Goal: Use online tool/utility: Utilize a website feature to perform a specific function

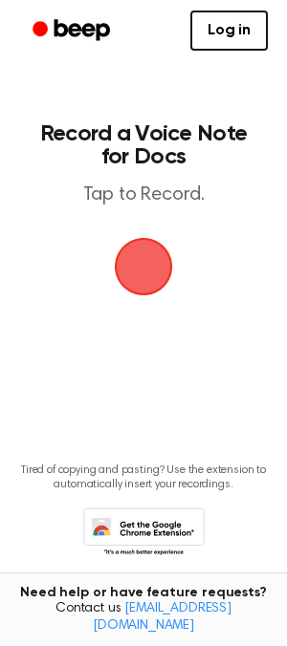
click at [160, 265] on span "button" at bounding box center [144, 267] width 54 height 54
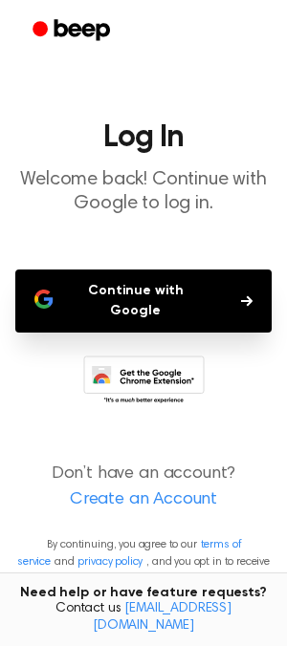
click at [146, 299] on button "Continue with Google" at bounding box center [143, 300] width 256 height 63
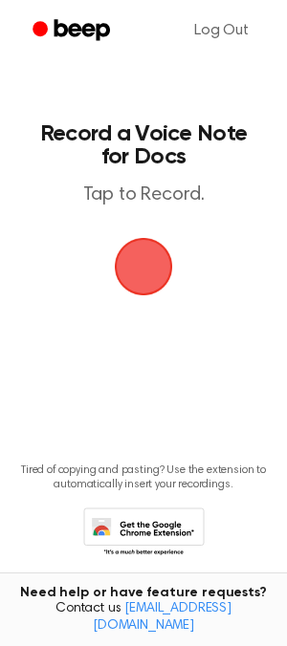
click at [147, 257] on span "button" at bounding box center [144, 267] width 58 height 58
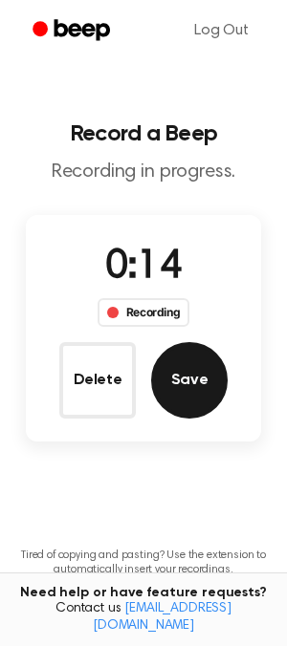
click at [179, 385] on button "Save" at bounding box center [189, 380] width 76 height 76
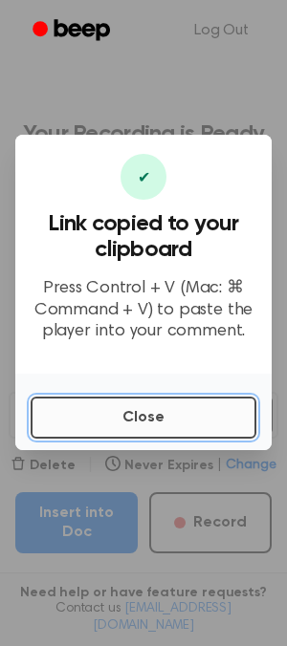
click at [138, 413] on button "Close" at bounding box center [144, 418] width 226 height 42
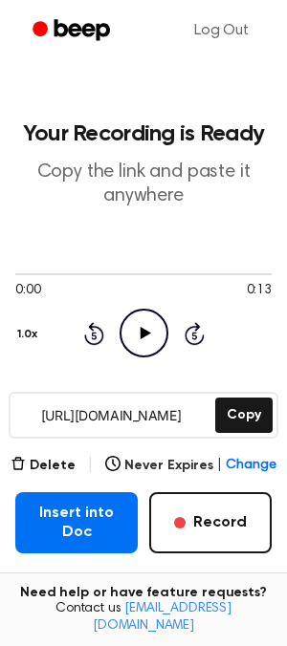
click at [140, 333] on icon at bounding box center [145, 333] width 11 height 12
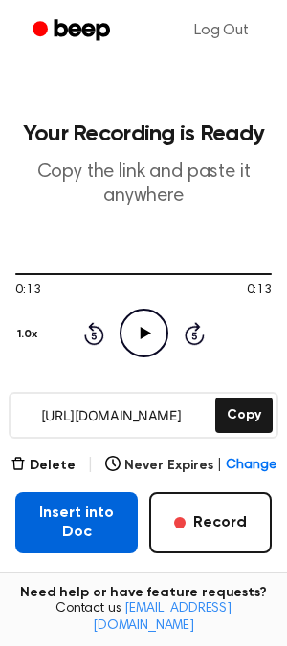
click at [97, 515] on button "Insert into Doc" at bounding box center [76, 522] width 122 height 61
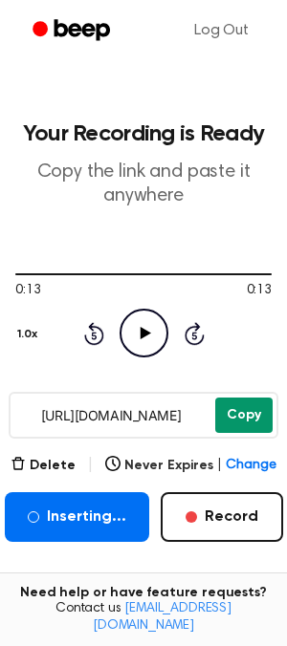
click at [218, 405] on button "Copy" at bounding box center [243, 414] width 57 height 35
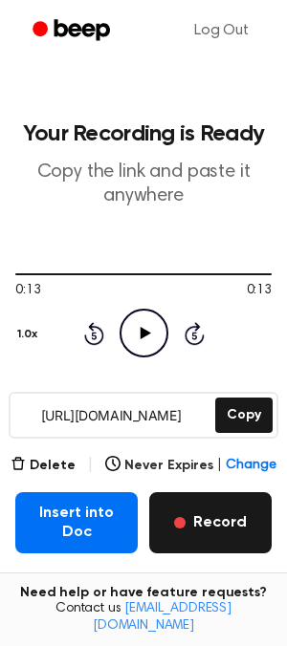
click at [194, 495] on button "Record" at bounding box center [210, 522] width 122 height 61
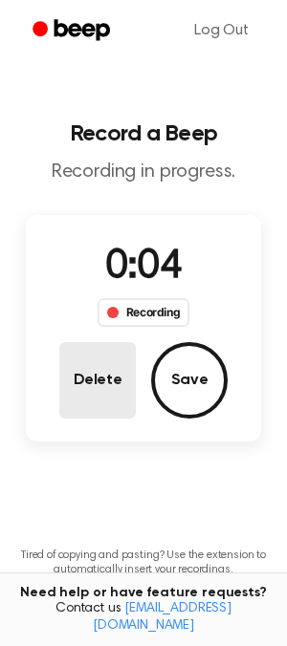
click at [125, 390] on button "Delete" at bounding box center [97, 380] width 76 height 76
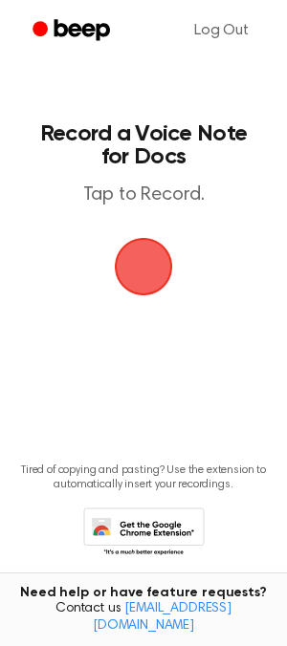
click at [141, 250] on span "button" at bounding box center [144, 267] width 54 height 54
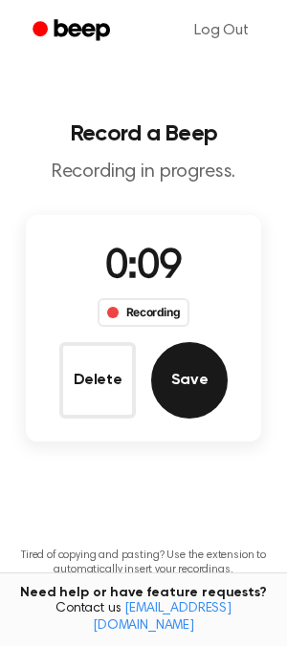
click at [170, 378] on button "Save" at bounding box center [189, 380] width 76 height 76
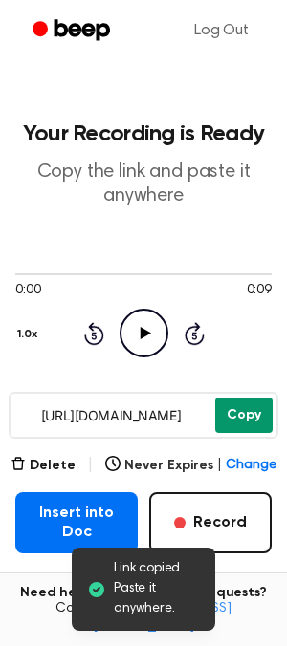
click at [226, 416] on button "Copy" at bounding box center [243, 414] width 57 height 35
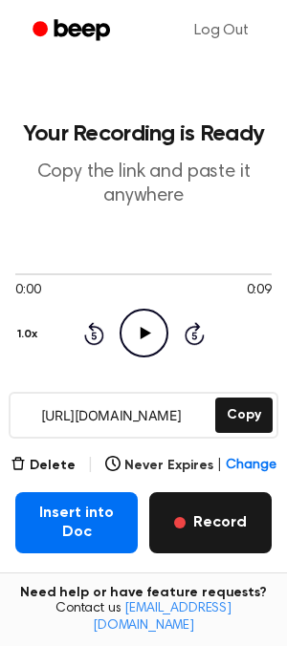
click at [179, 535] on button "Record" at bounding box center [210, 522] width 122 height 61
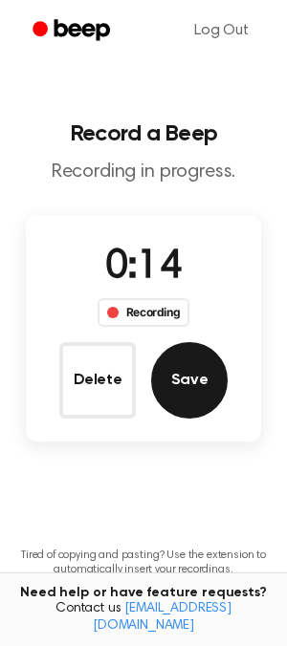
click at [175, 397] on button "Save" at bounding box center [189, 380] width 76 height 76
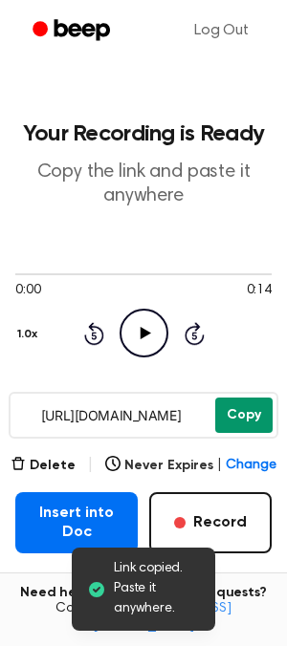
click at [237, 411] on button "Copy" at bounding box center [243, 414] width 57 height 35
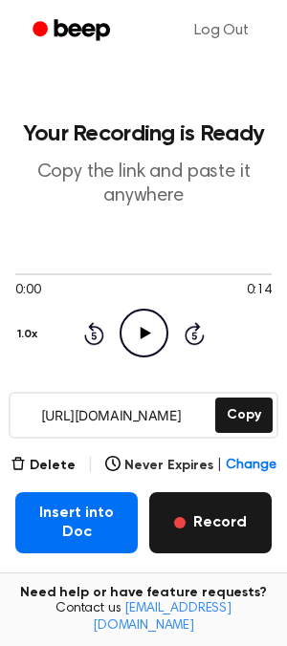
click at [168, 532] on button "Record" at bounding box center [210, 522] width 122 height 61
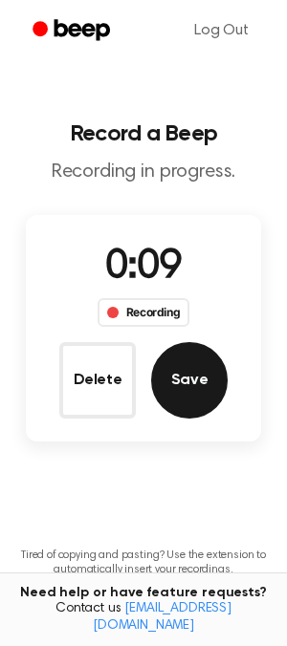
click at [194, 381] on button "Save" at bounding box center [189, 380] width 76 height 76
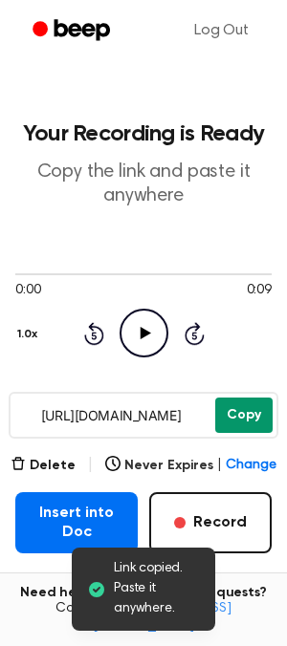
click at [230, 424] on button "Copy" at bounding box center [243, 414] width 57 height 35
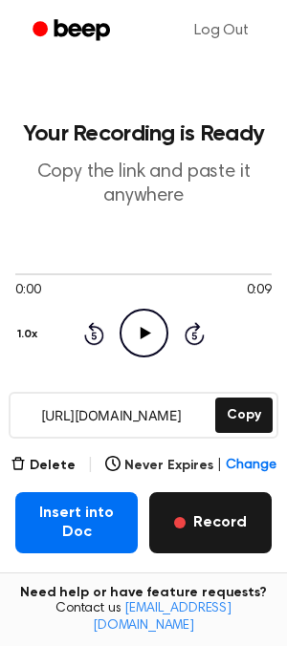
click at [241, 526] on button "Record" at bounding box center [210, 522] width 122 height 61
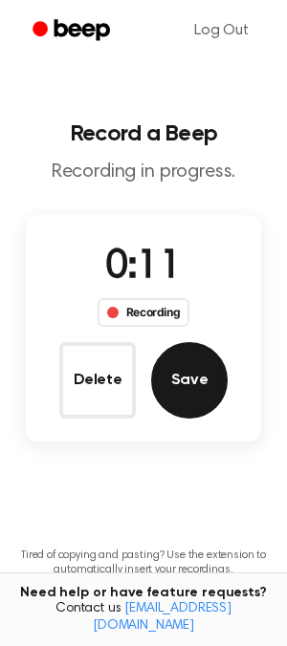
click at [194, 394] on button "Save" at bounding box center [189, 380] width 76 height 76
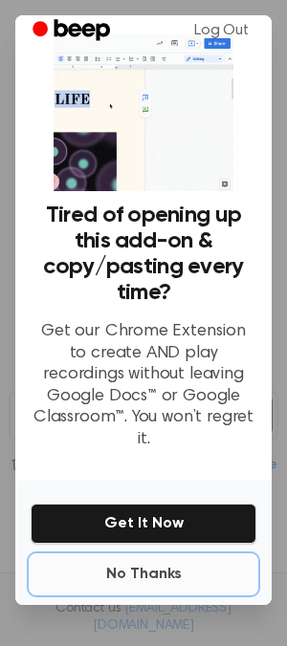
click at [146, 559] on button "No Thanks" at bounding box center [144, 574] width 226 height 38
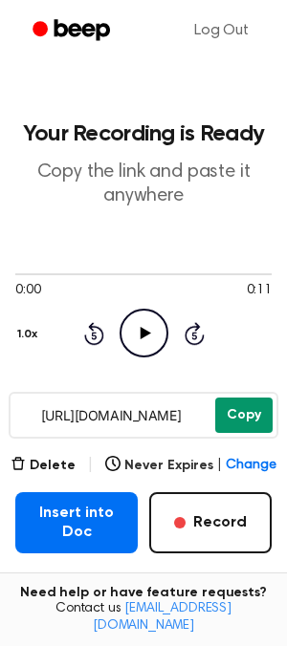
click at [225, 416] on button "Copy" at bounding box center [243, 414] width 57 height 35
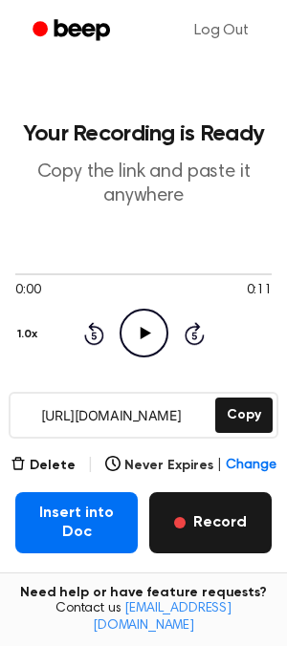
click at [195, 523] on button "Record" at bounding box center [210, 522] width 122 height 61
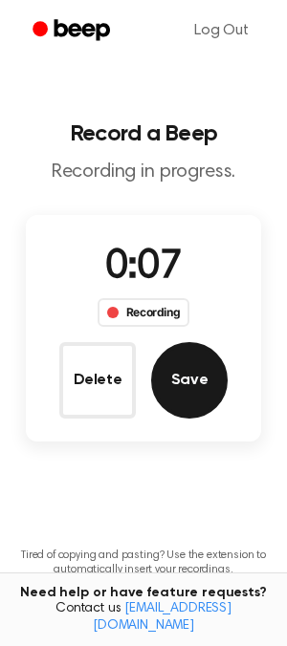
click at [188, 394] on button "Save" at bounding box center [189, 380] width 76 height 76
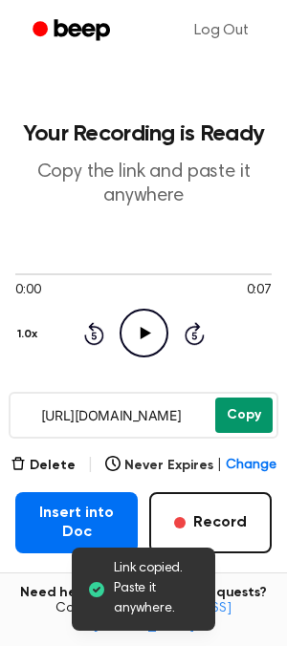
click at [241, 419] on button "Copy" at bounding box center [243, 414] width 57 height 35
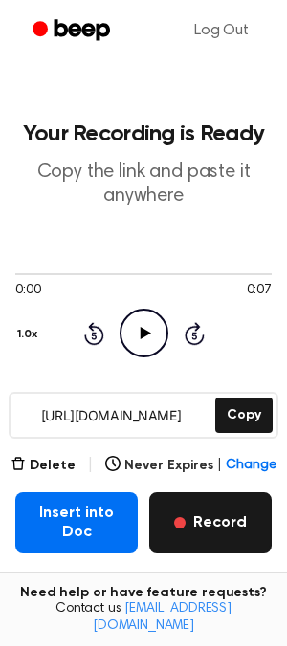
click at [177, 524] on button "Record" at bounding box center [210, 522] width 122 height 61
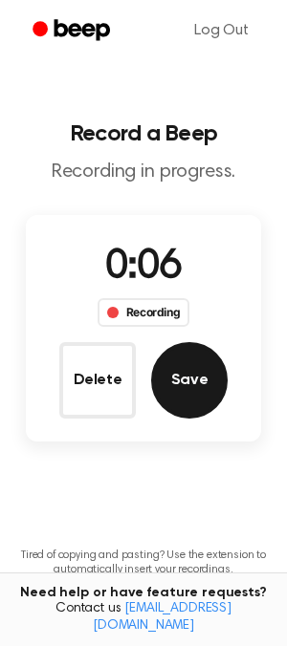
click at [204, 396] on button "Save" at bounding box center [189, 380] width 76 height 76
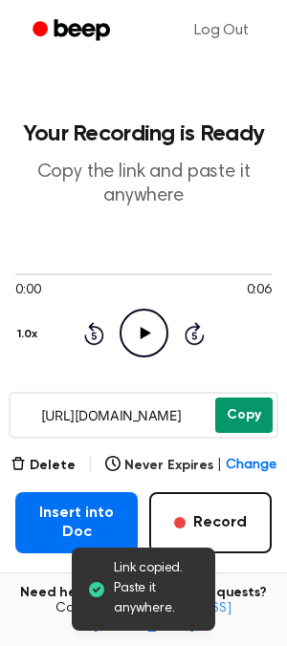
click at [227, 428] on button "Copy" at bounding box center [243, 414] width 57 height 35
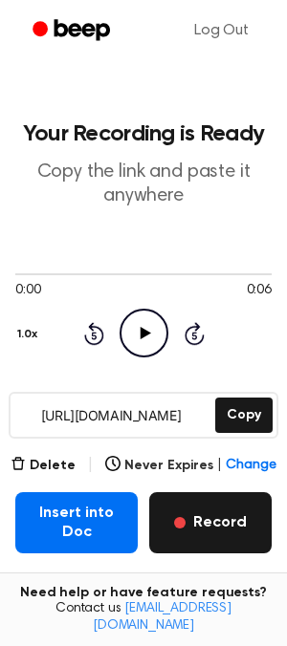
click at [178, 505] on button "Record" at bounding box center [210, 522] width 122 height 61
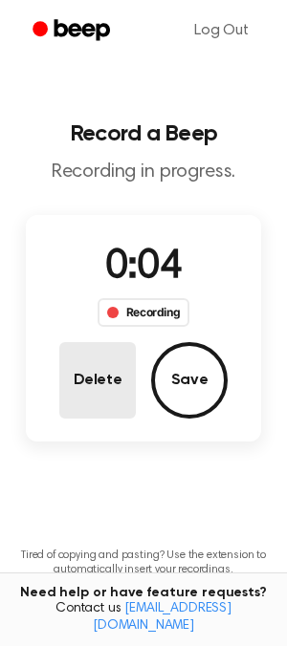
click at [118, 395] on button "Delete" at bounding box center [97, 380] width 76 height 76
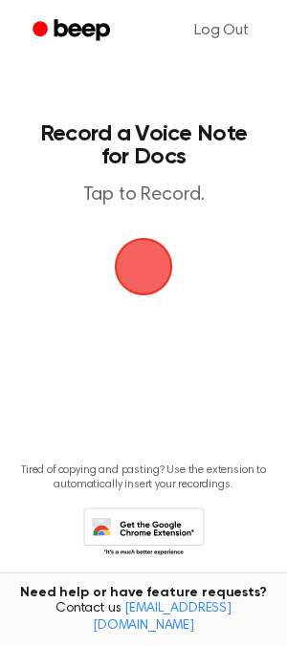
click at [167, 279] on span "button" at bounding box center [144, 267] width 58 height 58
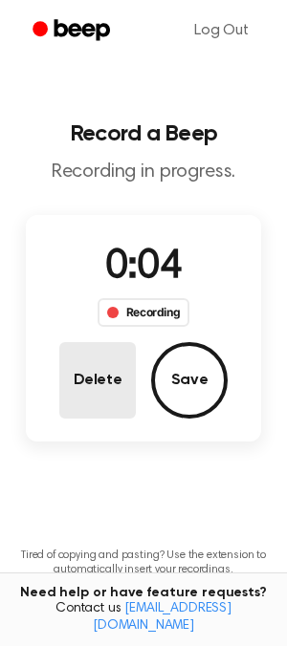
click at [110, 360] on button "Delete" at bounding box center [97, 380] width 76 height 76
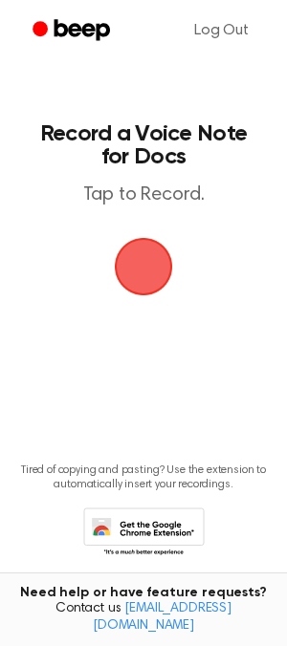
click at [152, 284] on span "button" at bounding box center [143, 266] width 71 height 71
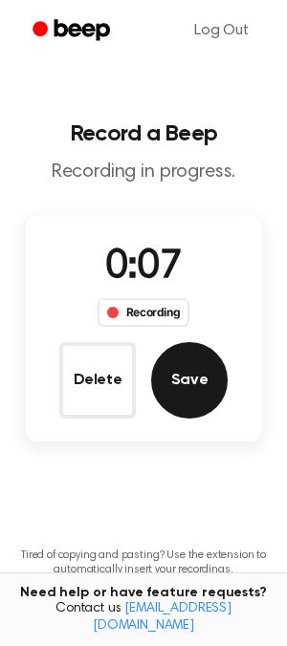
click at [188, 386] on button "Save" at bounding box center [189, 380] width 76 height 76
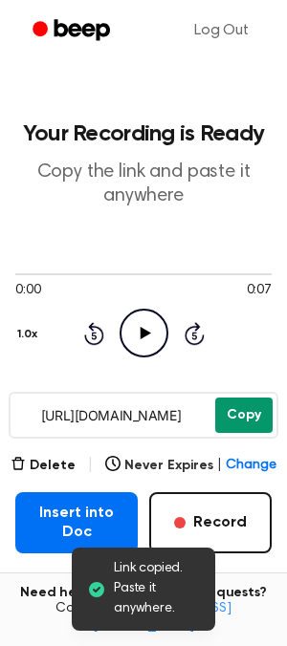
click at [228, 429] on button "Copy" at bounding box center [243, 414] width 57 height 35
